Goal: Complete application form

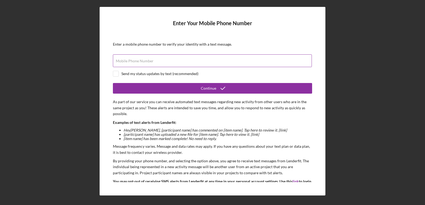
click at [143, 62] on label "Mobile Phone Number" at bounding box center [135, 61] width 38 height 4
click at [143, 62] on input "Mobile Phone Number" at bounding box center [212, 60] width 199 height 13
type input "(3##) ###-####"
type input "[PHONE_NUMBER]"
click at [117, 75] on input "checkbox" at bounding box center [115, 73] width 5 height 5
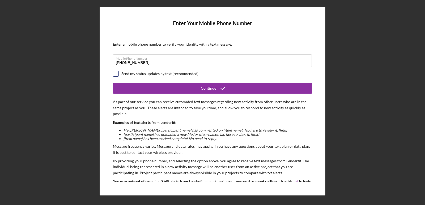
checkbox input "true"
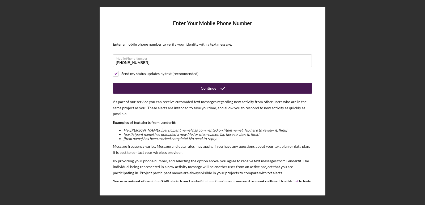
click at [213, 88] on div "Continue" at bounding box center [208, 88] width 15 height 11
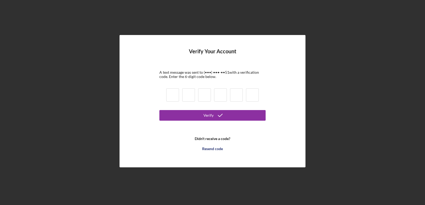
click at [175, 100] on input at bounding box center [172, 95] width 13 height 13
type input "3"
type input "7"
type input "4"
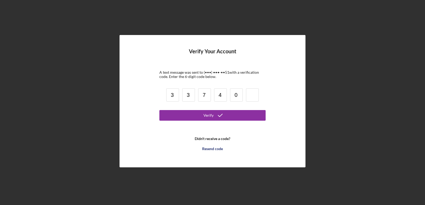
type input "0"
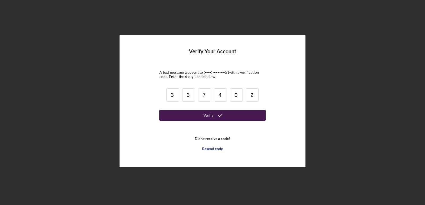
type input "2"
click at [206, 116] on div "Verify" at bounding box center [209, 115] width 10 height 11
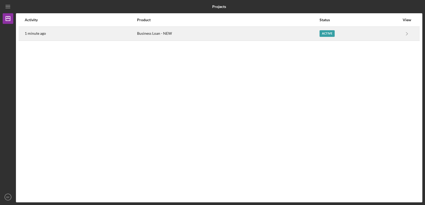
click at [194, 34] on div "Business Loan - NEW" at bounding box center [228, 33] width 182 height 13
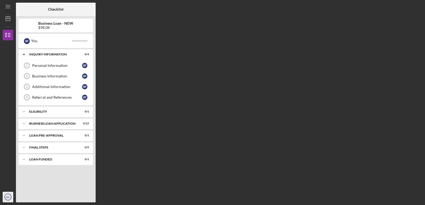
click at [5, 197] on circle "button" at bounding box center [8, 197] width 6 height 6
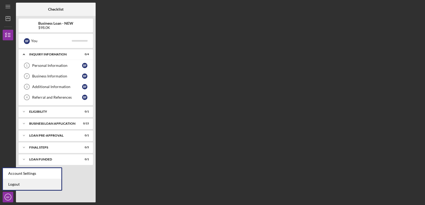
click at [15, 182] on link "Logout" at bounding box center [32, 184] width 58 height 11
